Goal: Find specific page/section: Find specific page/section

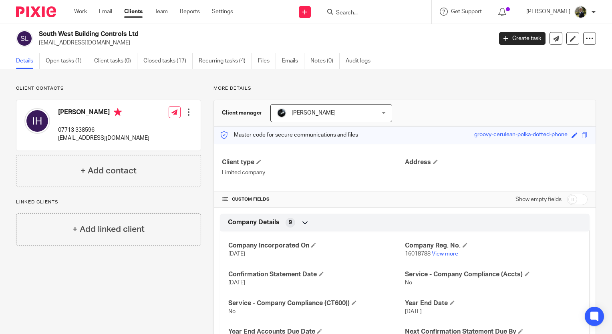
click at [359, 14] on input "Search" at bounding box center [371, 13] width 72 height 7
type input "strong"
click at [384, 30] on link at bounding box center [383, 31] width 99 height 12
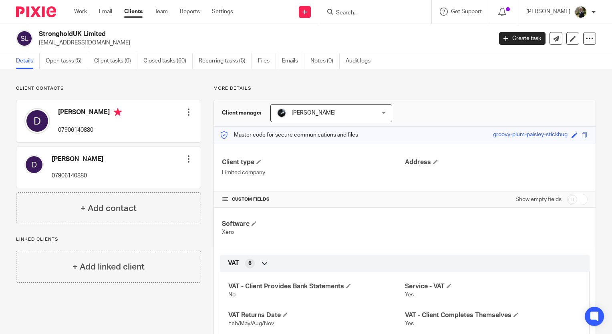
click at [386, 16] on form at bounding box center [377, 12] width 85 height 10
click at [383, 16] on input "Search" at bounding box center [371, 13] width 72 height 7
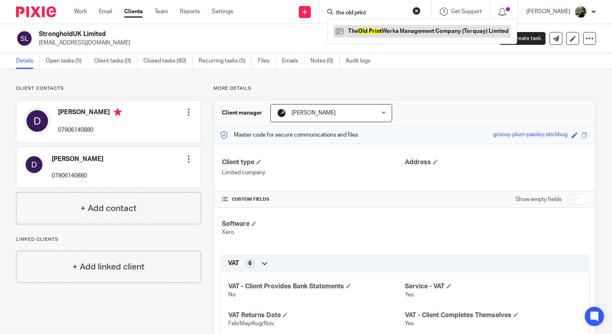
type input "the old print"
click at [378, 28] on link at bounding box center [422, 31] width 177 height 12
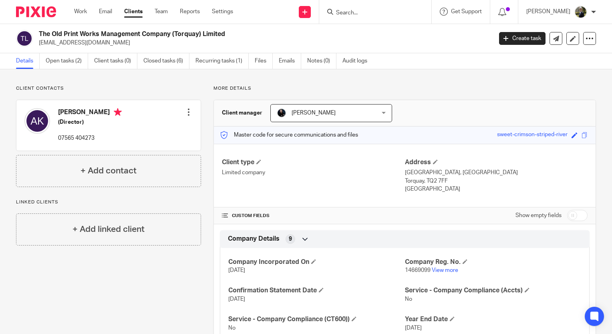
click at [364, 12] on input "Search" at bounding box center [371, 13] width 72 height 7
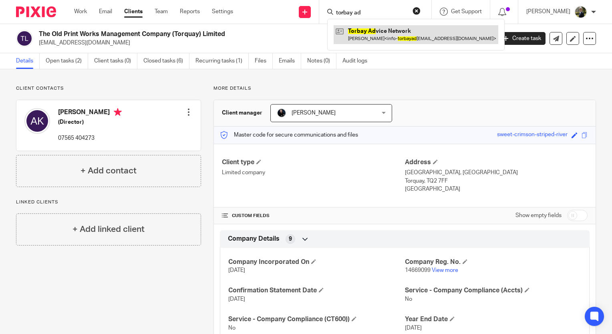
type input "torbay ad"
click at [385, 28] on link at bounding box center [416, 34] width 165 height 18
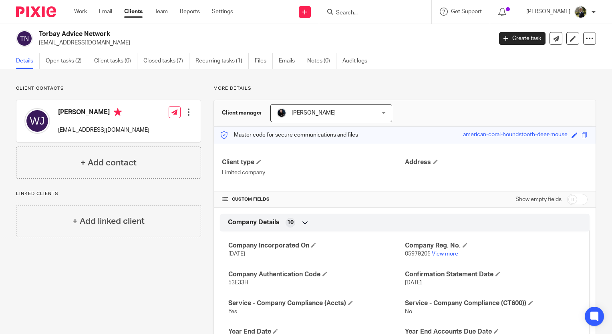
click at [376, 10] on input "Search" at bounding box center [371, 13] width 72 height 7
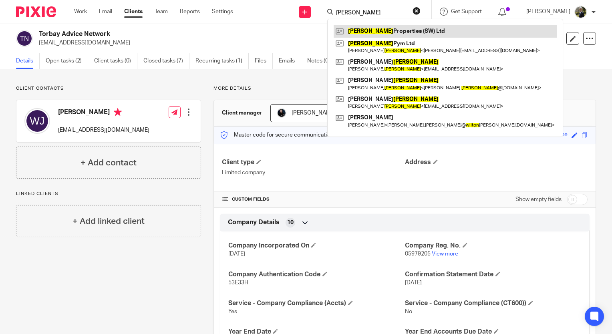
type input "wilson"
click at [410, 26] on link at bounding box center [445, 31] width 223 height 12
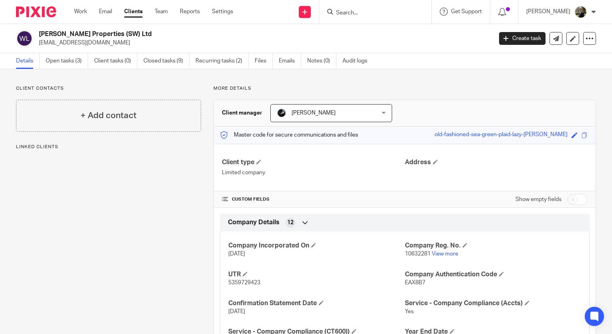
click at [369, 14] on input "Search" at bounding box center [371, 13] width 72 height 7
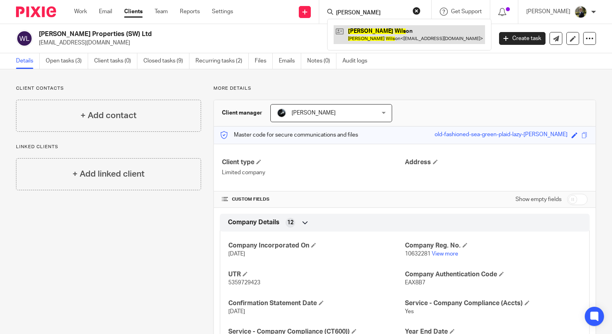
type input "lisa wils"
click at [425, 38] on link at bounding box center [409, 34] width 151 height 18
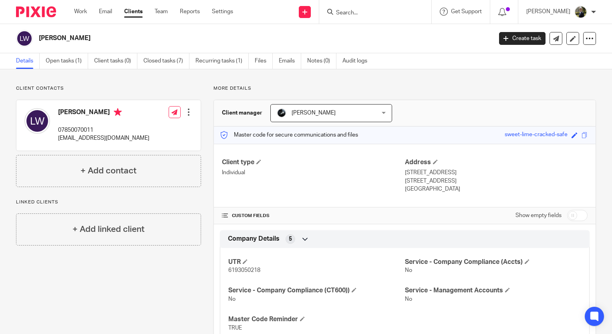
click at [391, 4] on div at bounding box center [375, 12] width 112 height 24
click at [367, 11] on input "Search" at bounding box center [371, 13] width 72 height 7
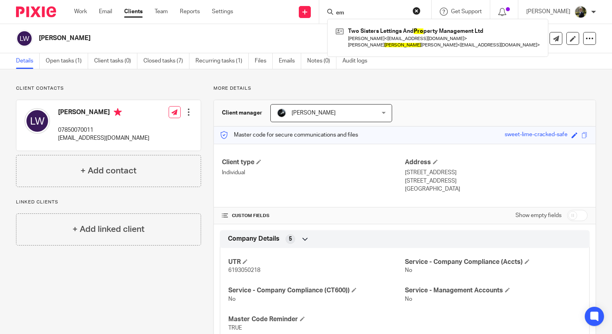
type input "e"
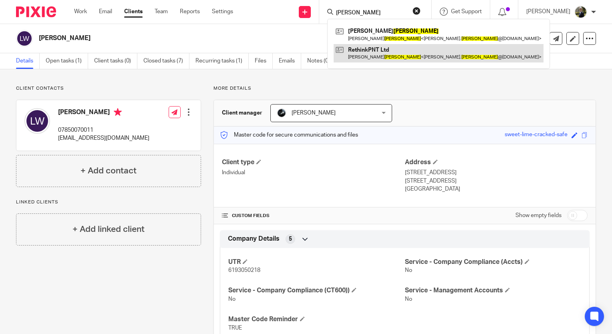
type input "proctor"
click at [394, 47] on link at bounding box center [439, 53] width 210 height 18
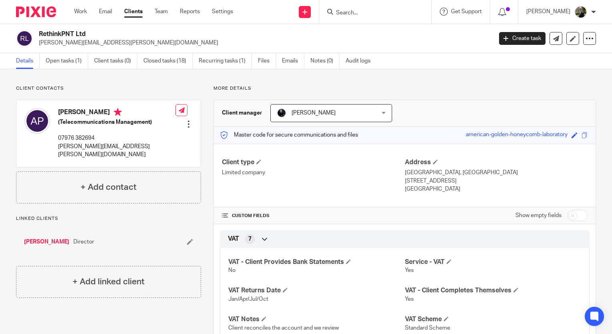
click at [365, 12] on input "Search" at bounding box center [371, 13] width 72 height 7
type input "goodhea"
click at [422, 36] on link at bounding box center [397, 34] width 127 height 18
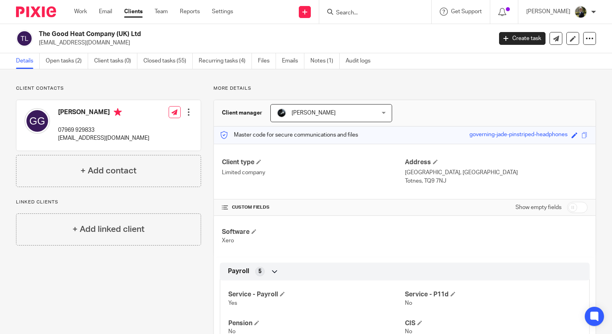
click at [360, 10] on input "Search" at bounding box center [371, 13] width 72 height 7
type input "larkspur"
click at [408, 31] on link at bounding box center [383, 31] width 99 height 12
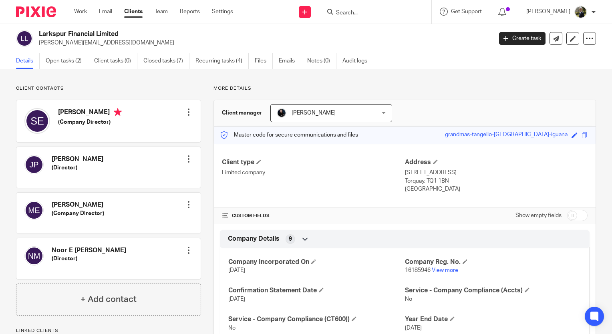
click at [375, 17] on form at bounding box center [377, 12] width 85 height 10
type input "l"
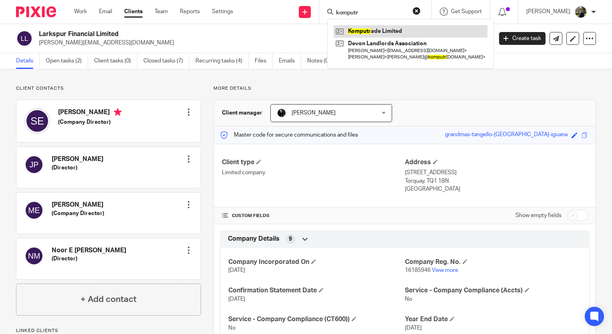
type input "komputr"
click at [366, 28] on link at bounding box center [411, 31] width 154 height 12
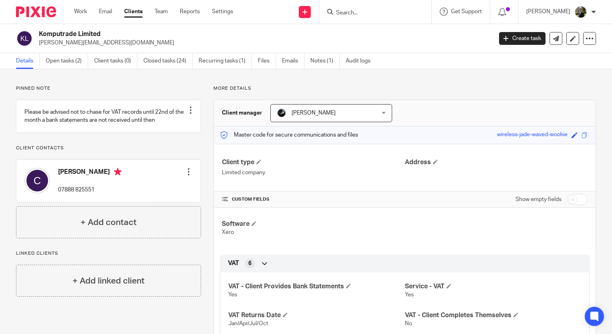
click at [362, 18] on div at bounding box center [375, 12] width 112 height 24
click at [359, 15] on input "Search" at bounding box center [371, 13] width 72 height 7
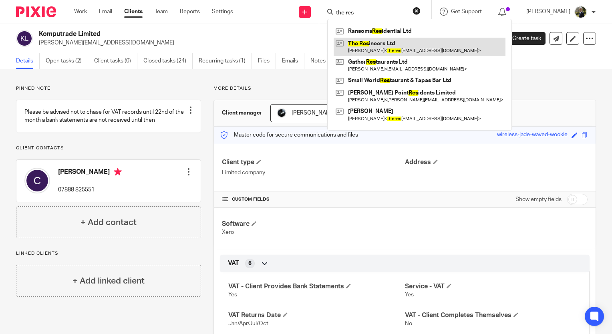
type input "the res"
click at [401, 49] on link at bounding box center [420, 47] width 172 height 18
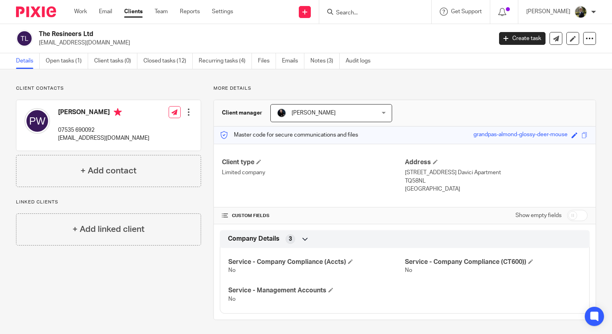
click at [360, 12] on form at bounding box center [377, 12] width 85 height 10
click at [360, 12] on input "Search" at bounding box center [371, 13] width 72 height 7
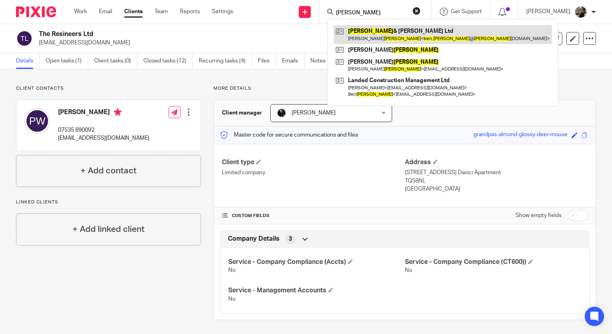
type input "[PERSON_NAME]"
click at [380, 33] on link at bounding box center [443, 34] width 218 height 18
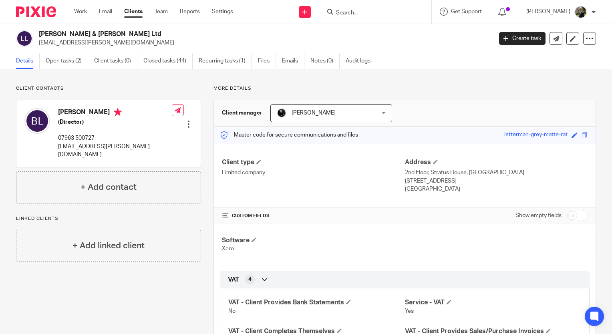
click at [366, 12] on input "Search" at bounding box center [371, 13] width 72 height 7
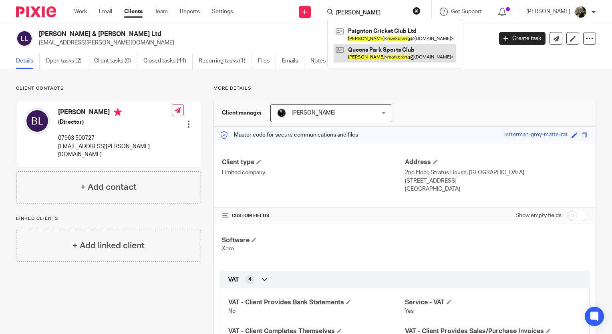
type input "[PERSON_NAME]"
click at [374, 47] on link at bounding box center [395, 53] width 122 height 18
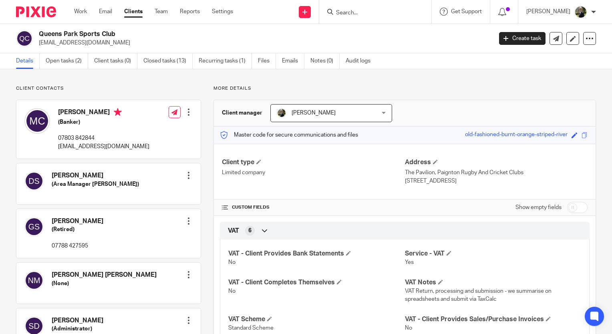
click at [369, 14] on input "Search" at bounding box center [371, 13] width 72 height 7
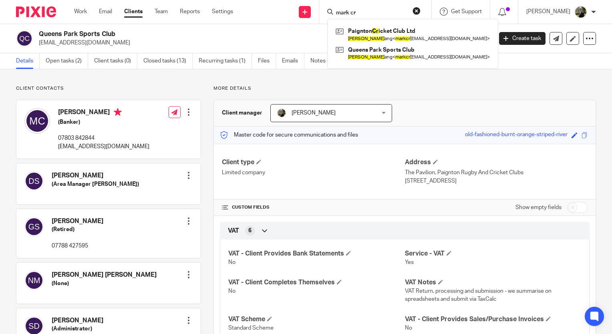
type input "mark cr"
drag, startPoint x: 373, startPoint y: 12, endPoint x: 300, endPoint y: 14, distance: 73.7
click at [300, 14] on div "Send new email Create task Add client mark cr Paignton Cr icket Club Ltd Mark C…" at bounding box center [428, 12] width 367 height 24
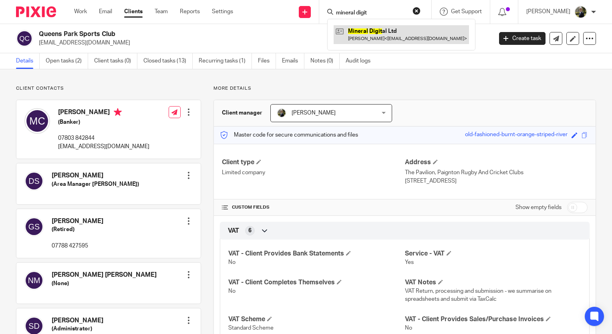
type input "mineral digit"
click at [394, 33] on link at bounding box center [401, 34] width 135 height 18
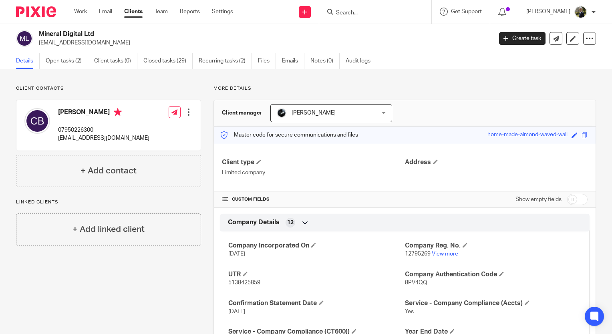
click at [147, 146] on div "Charlie Brunyate 07950226300 charlie@mnrl.co.uk Edit contact Create client from…" at bounding box center [108, 125] width 184 height 50
click at [142, 145] on div "Charlie Brunyate 07950226300 charlie@mnrl.co.uk Edit contact Create client from…" at bounding box center [108, 125] width 184 height 50
click at [139, 139] on div "Charlie Brunyate 07950226300 charlie@mnrl.co.uk Edit contact Create client from…" at bounding box center [108, 125] width 184 height 50
click at [359, 9] on form at bounding box center [377, 12] width 85 height 10
click at [364, 14] on input "Search" at bounding box center [371, 13] width 72 height 7
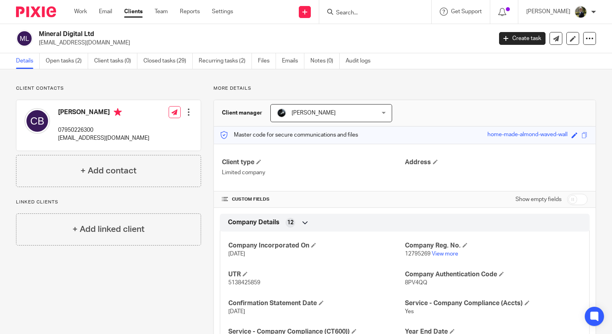
click at [361, 20] on div at bounding box center [375, 12] width 112 height 24
click at [360, 16] on div at bounding box center [375, 12] width 112 height 24
click at [358, 12] on input "Search" at bounding box center [371, 13] width 72 height 7
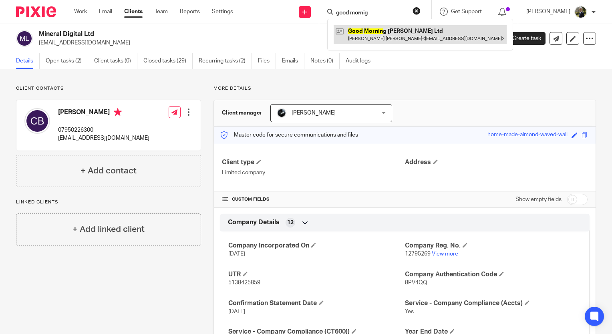
type input "good mornig"
click at [450, 36] on link at bounding box center [420, 34] width 173 height 18
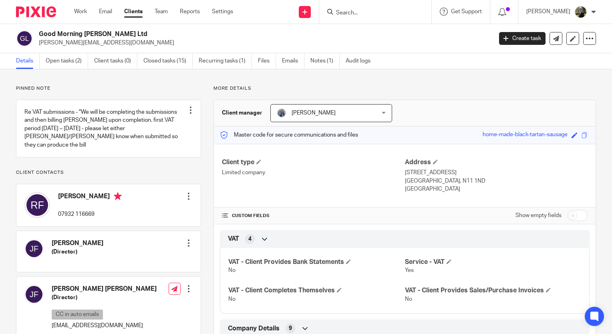
click at [372, 18] on div at bounding box center [375, 12] width 112 height 24
click at [370, 15] on input "Search" at bounding box center [371, 13] width 72 height 7
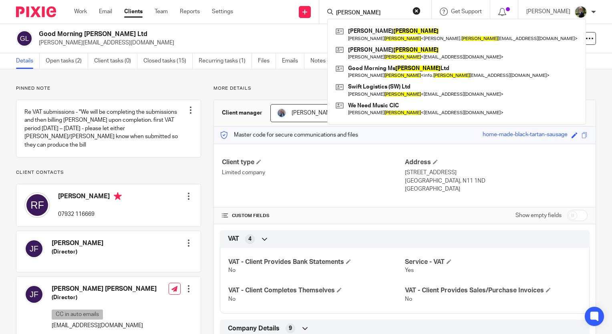
type input "[PERSON_NAME]"
drag, startPoint x: 304, startPoint y: 33, endPoint x: 318, endPoint y: 66, distance: 36.3
click at [316, 60] on main "Good Morning [PERSON_NAME] Ltd [PERSON_NAME][EMAIL_ADDRESS][DOMAIN_NAME] Create…" at bounding box center [306, 167] width 612 height 334
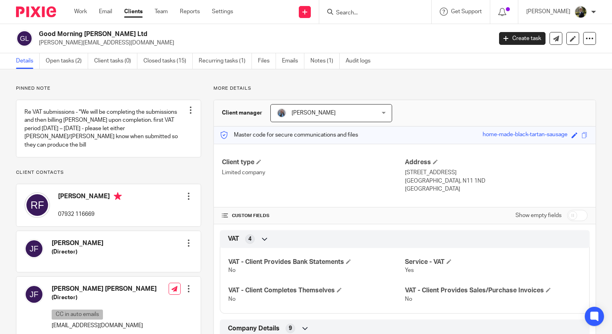
drag, startPoint x: 318, startPoint y: 66, endPoint x: 279, endPoint y: 52, distance: 41.3
click at [279, 54] on ul "Details Open tasks (2) Client tasks (0) Closed tasks (15) Recurring tasks (1) F…" at bounding box center [199, 61] width 366 height 16
click at [296, 46] on p "[PERSON_NAME][EMAIL_ADDRESS][DOMAIN_NAME]" at bounding box center [263, 43] width 448 height 8
click at [312, 37] on h2 "Good Morning [PERSON_NAME] Ltd" at bounding box center [218, 34] width 358 height 8
click at [342, 79] on div "Pinned note Re VAT submissions - "We will be completing the submissions and the…" at bounding box center [306, 290] width 612 height 442
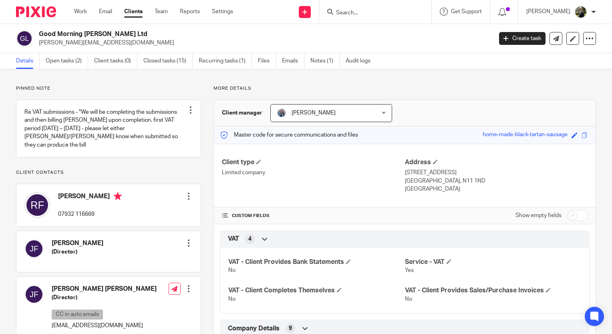
click at [372, 11] on input "Search" at bounding box center [371, 13] width 72 height 7
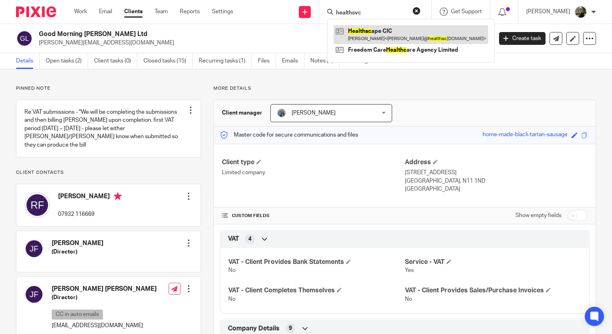
type input "healthsvc"
click at [369, 30] on link at bounding box center [411, 34] width 155 height 18
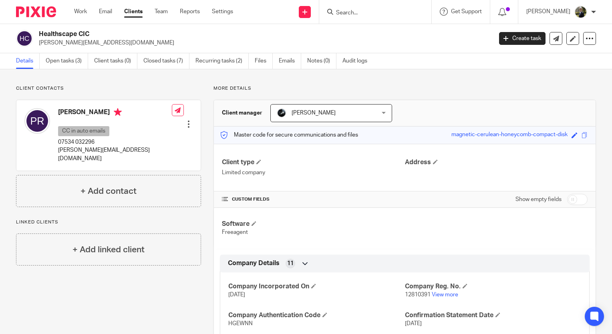
click at [401, 9] on form at bounding box center [377, 12] width 85 height 10
click at [396, 10] on input "Search" at bounding box center [371, 13] width 72 height 7
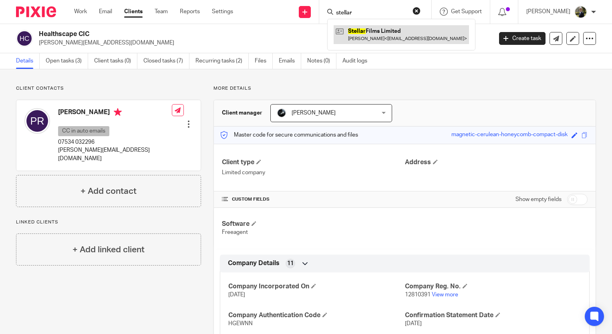
type input "stellar"
click at [395, 29] on link at bounding box center [401, 34] width 135 height 18
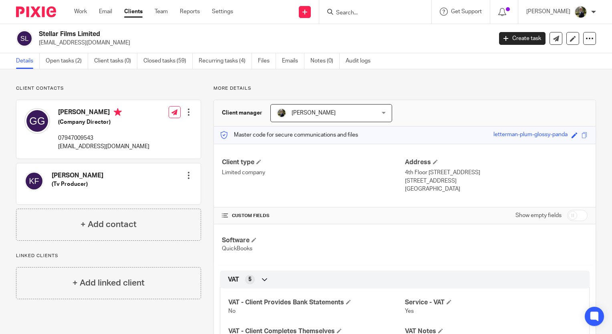
click at [358, 11] on input "Search" at bounding box center [371, 13] width 72 height 7
type input "soluxe"
click at [376, 27] on link at bounding box center [399, 34] width 131 height 18
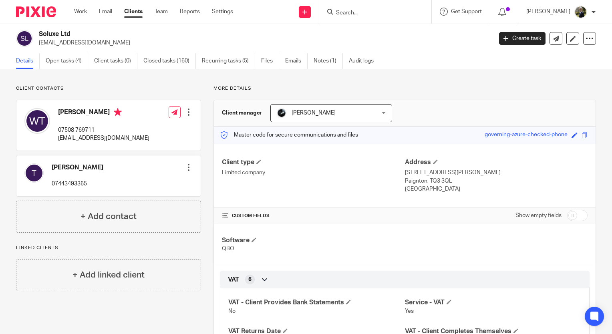
click at [355, 14] on input "Search" at bounding box center [371, 13] width 72 height 7
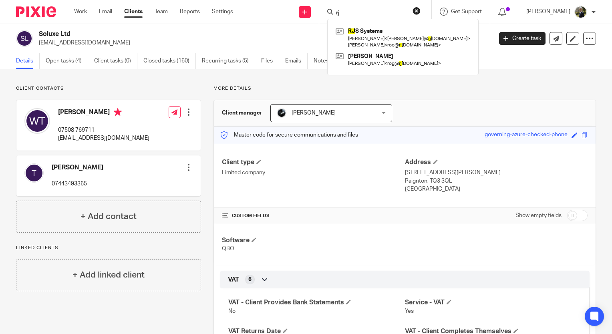
type input "r"
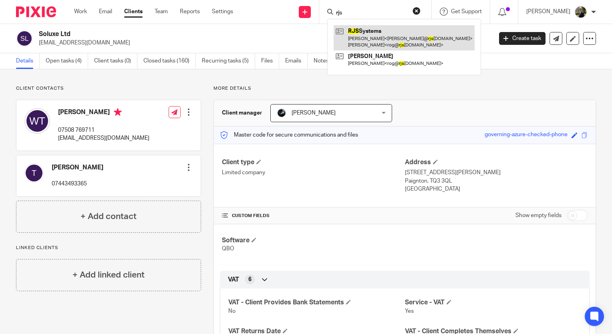
type input "rjs"
click at [425, 36] on link at bounding box center [404, 37] width 141 height 25
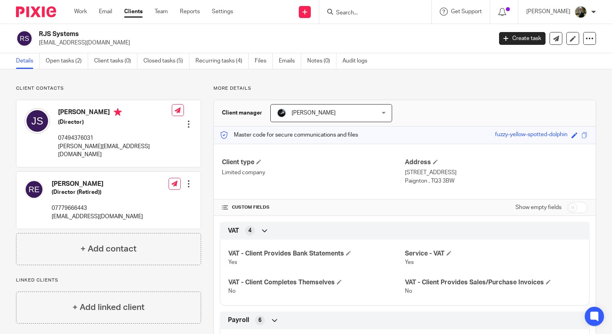
drag, startPoint x: 377, startPoint y: 15, endPoint x: 373, endPoint y: 17, distance: 4.3
click at [377, 16] on form at bounding box center [377, 12] width 85 height 10
type input "soak"
click at [367, 33] on link at bounding box center [383, 31] width 99 height 12
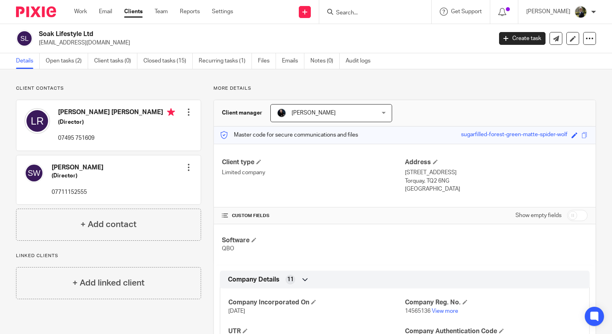
click at [355, 16] on input "Search" at bounding box center [371, 13] width 72 height 7
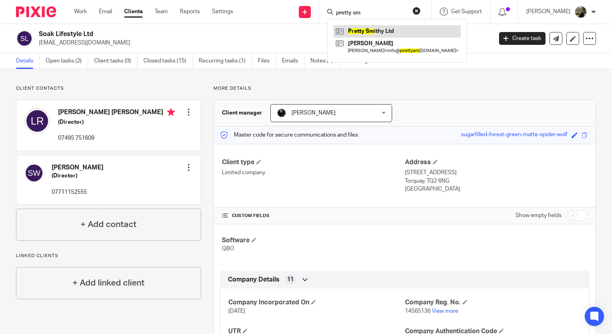
type input "pretty sm"
click at [402, 30] on link at bounding box center [397, 31] width 127 height 12
